Goal: Check status: Check status

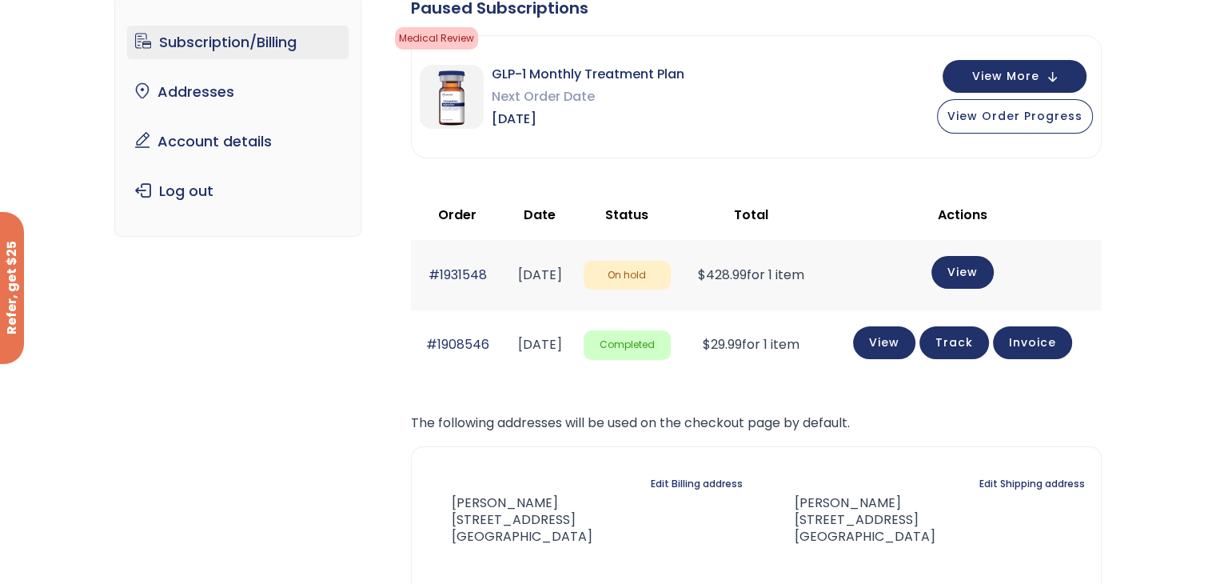
scroll to position [160, 0]
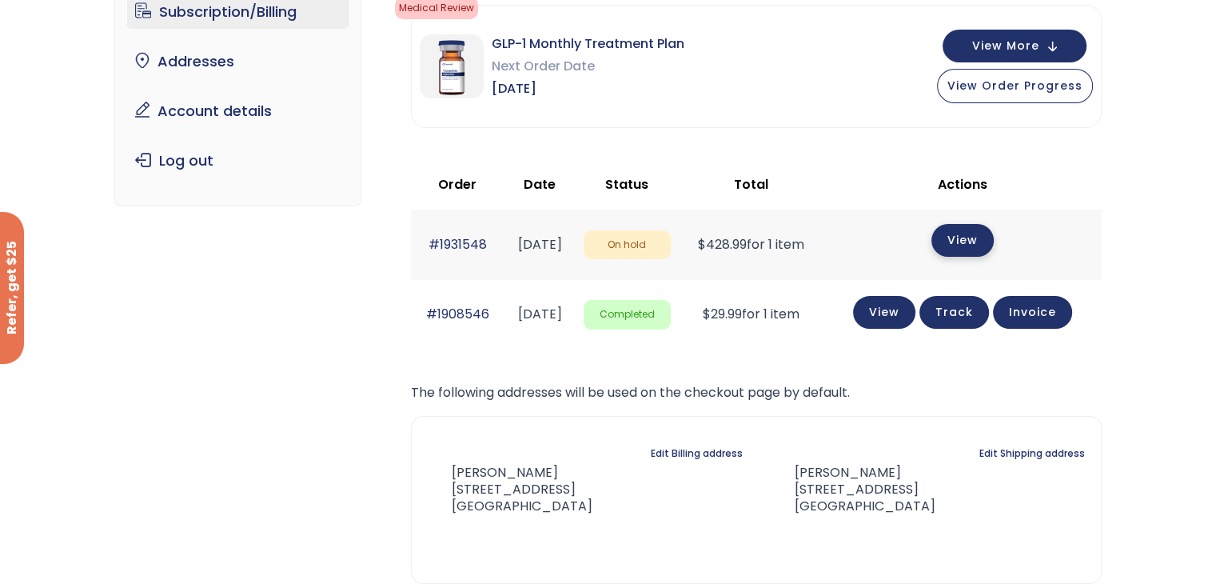
click at [976, 245] on link "View" at bounding box center [963, 240] width 62 height 33
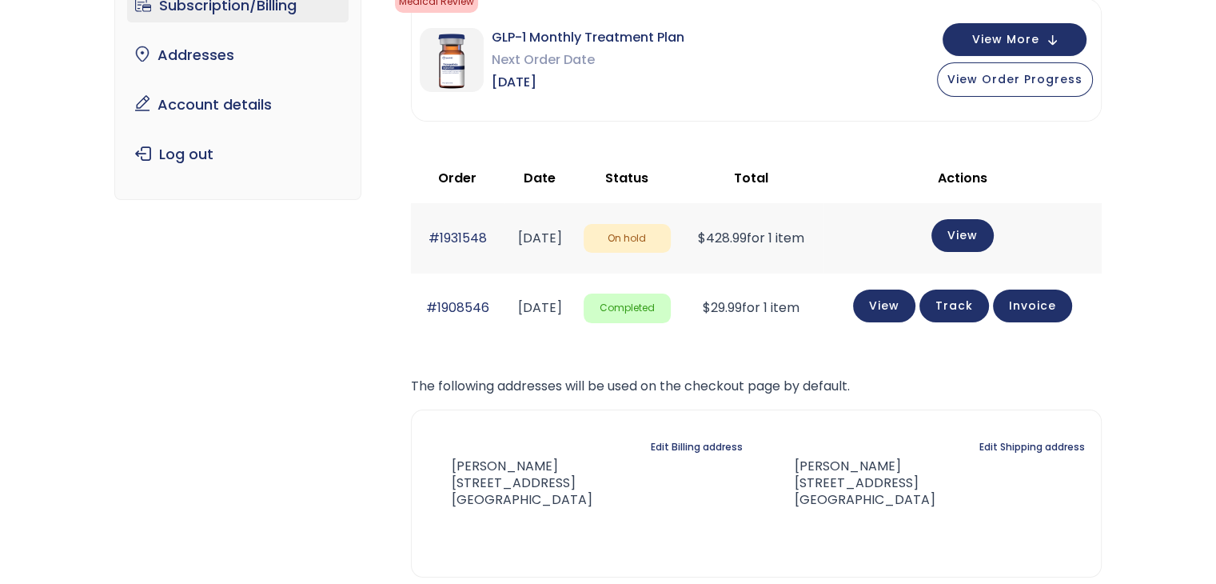
scroll to position [160, 0]
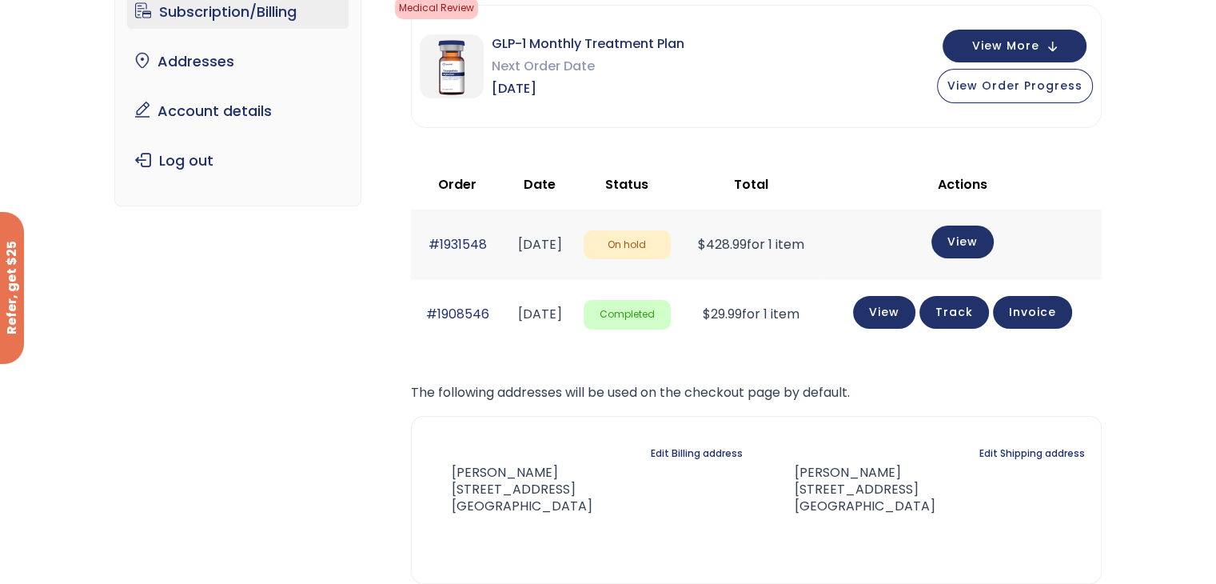
click at [964, 315] on link "Track" at bounding box center [955, 312] width 70 height 33
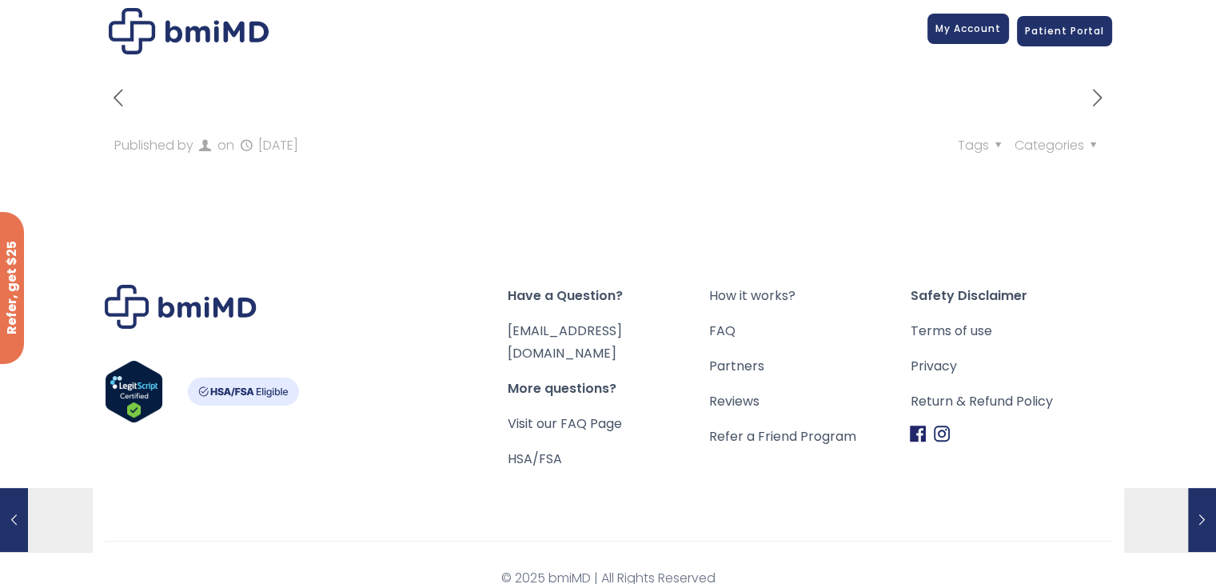
click at [973, 33] on span "My Account" at bounding box center [969, 29] width 66 height 14
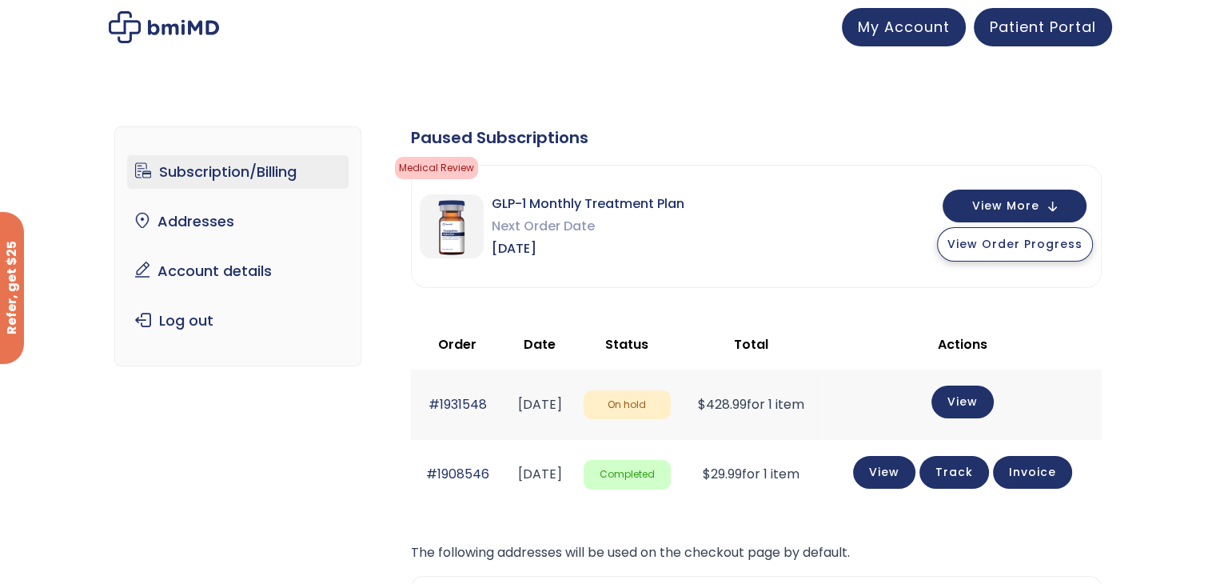
click at [1056, 246] on span "View Order Progress" at bounding box center [1015, 244] width 135 height 16
